Goal: Find specific fact: Find specific fact

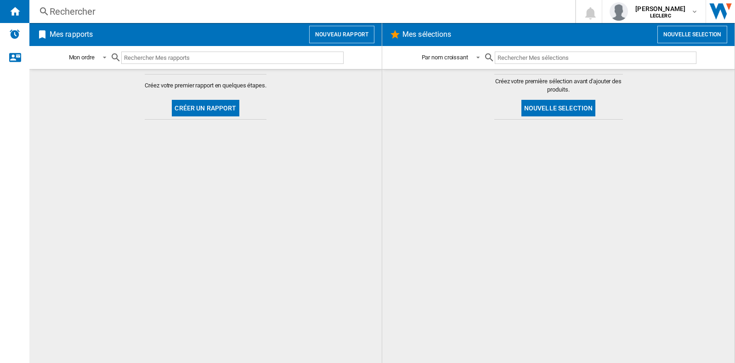
click at [90, 13] on div "Rechercher" at bounding box center [301, 11] width 502 height 13
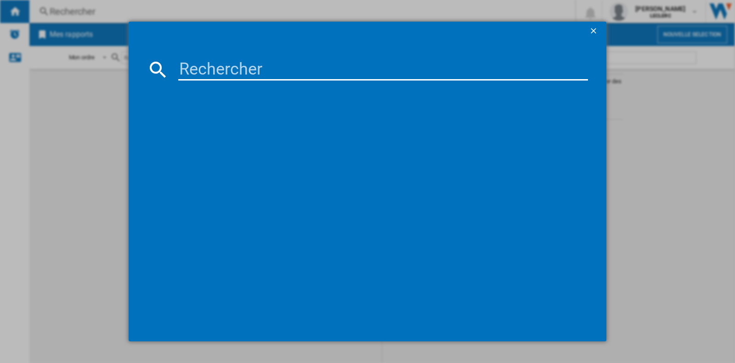
click at [291, 73] on input at bounding box center [383, 69] width 410 height 22
paste input "TAH2209BK"
type input "TAH2209BK"
click at [595, 30] on ng-md-icon "getI18NText('BUTTONS.CLOSE_DIALOG')" at bounding box center [594, 31] width 11 height 11
